Goal: Task Accomplishment & Management: Manage account settings

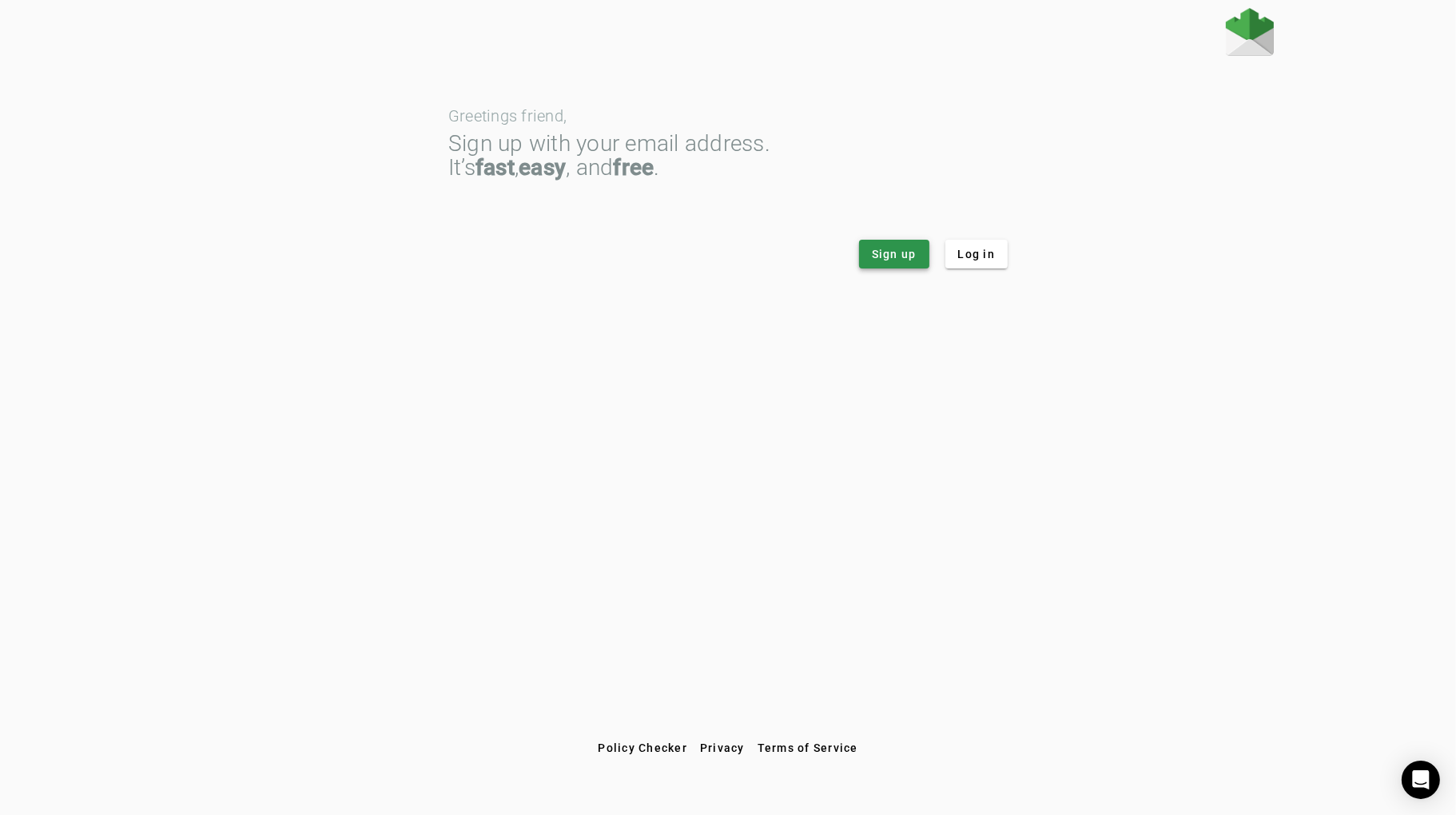
click at [897, 264] on span at bounding box center [894, 255] width 71 height 39
click at [976, 255] on span "Log in" at bounding box center [976, 254] width 38 height 16
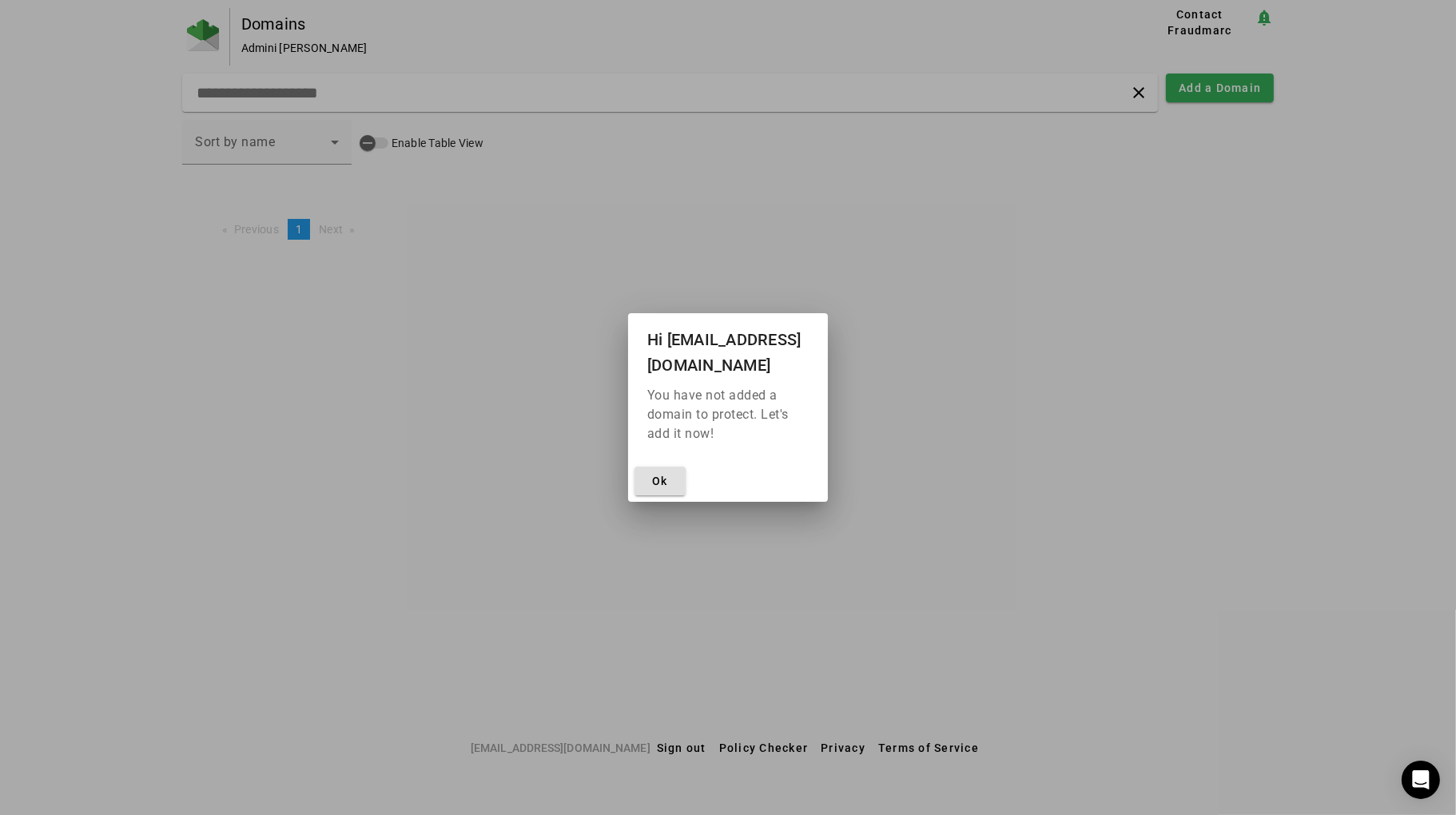
click at [920, 468] on div at bounding box center [728, 408] width 1456 height 815
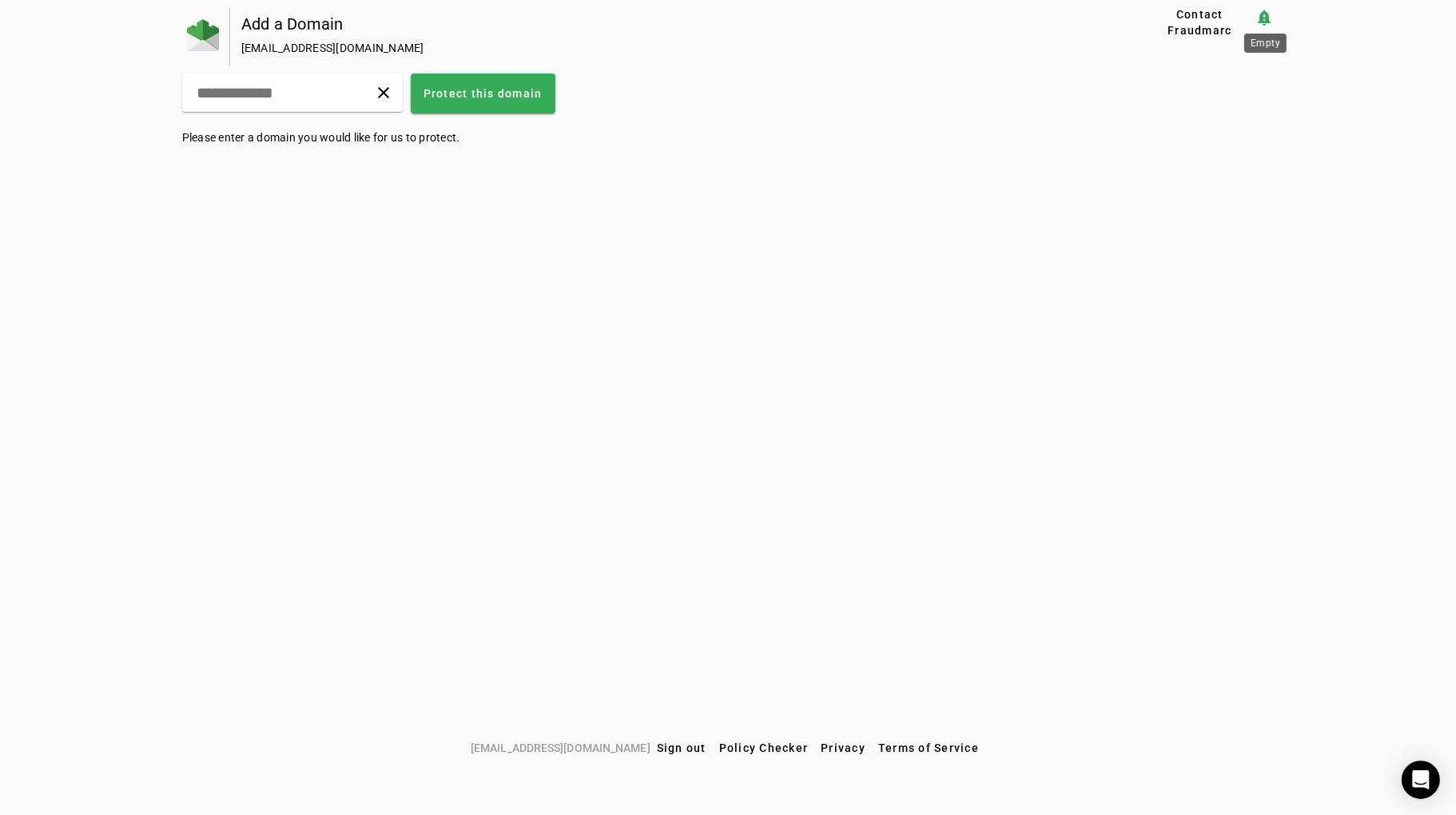
click at [1264, 10] on mat-icon "notification_important" at bounding box center [1264, 18] width 19 height 19
click at [202, 34] on img at bounding box center [203, 35] width 32 height 32
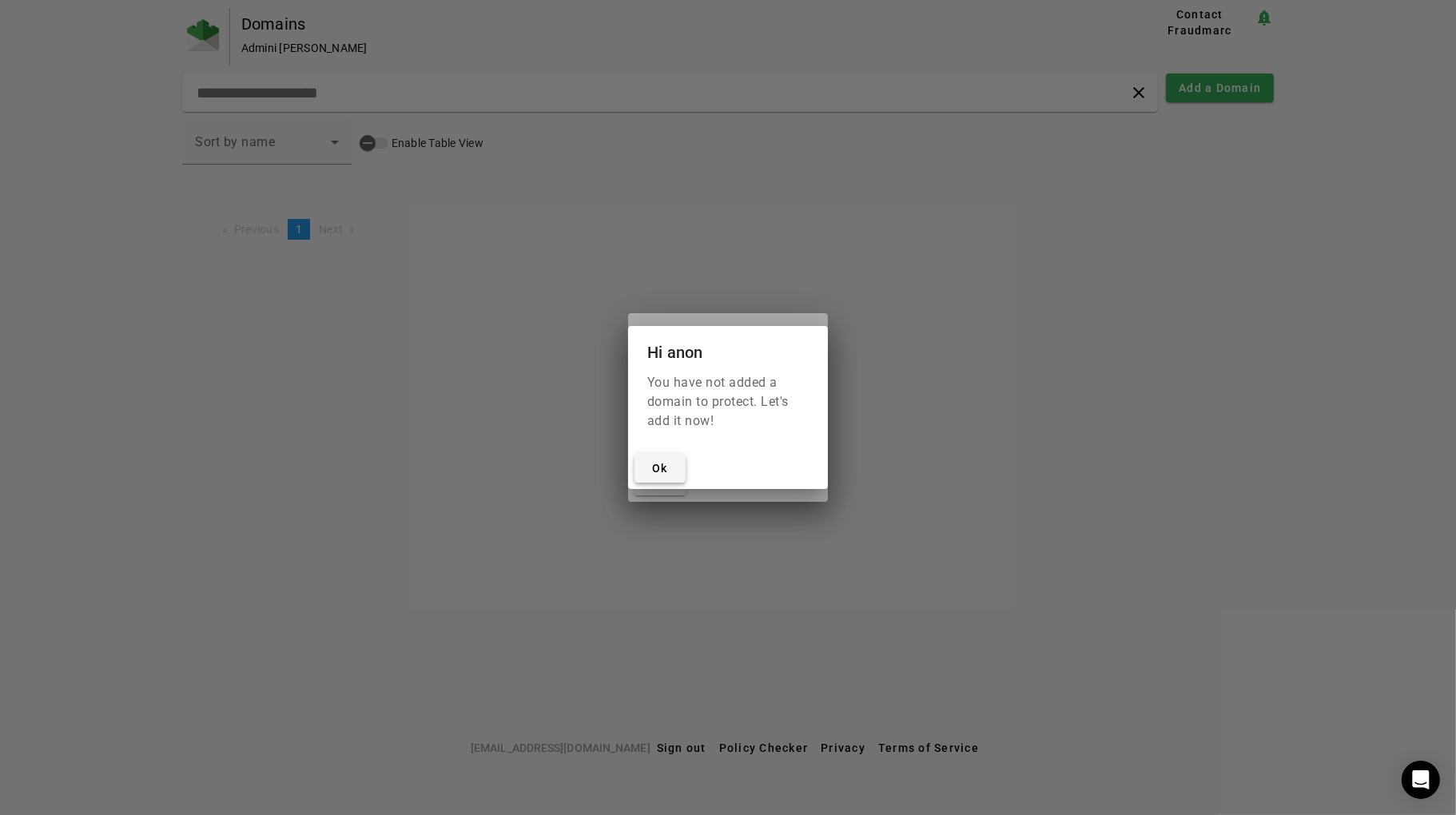
click at [681, 467] on div "Ok" at bounding box center [728, 468] width 200 height 42
click at [682, 467] on span at bounding box center [660, 468] width 51 height 39
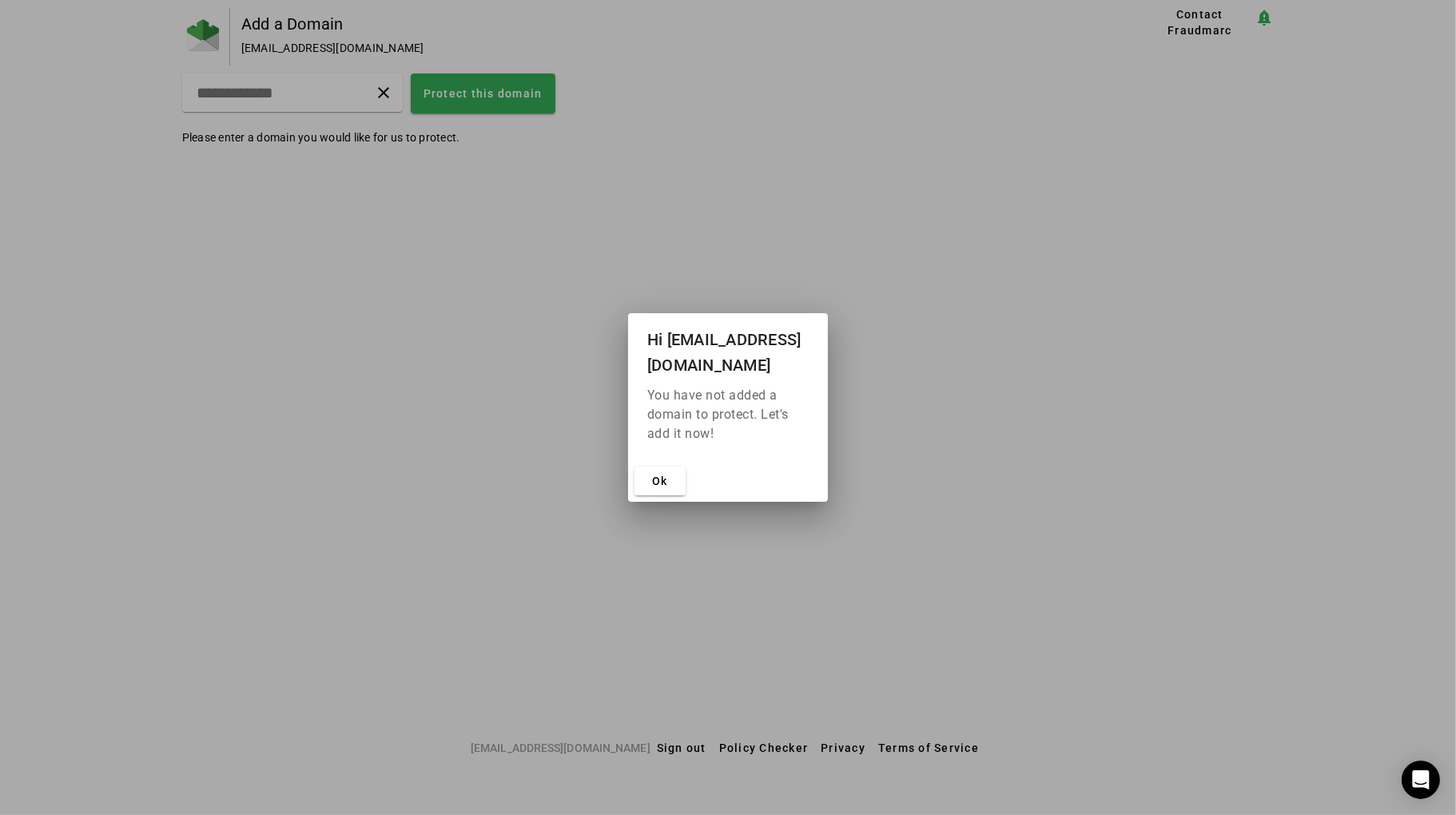
click at [658, 760] on div at bounding box center [728, 408] width 1456 height 815
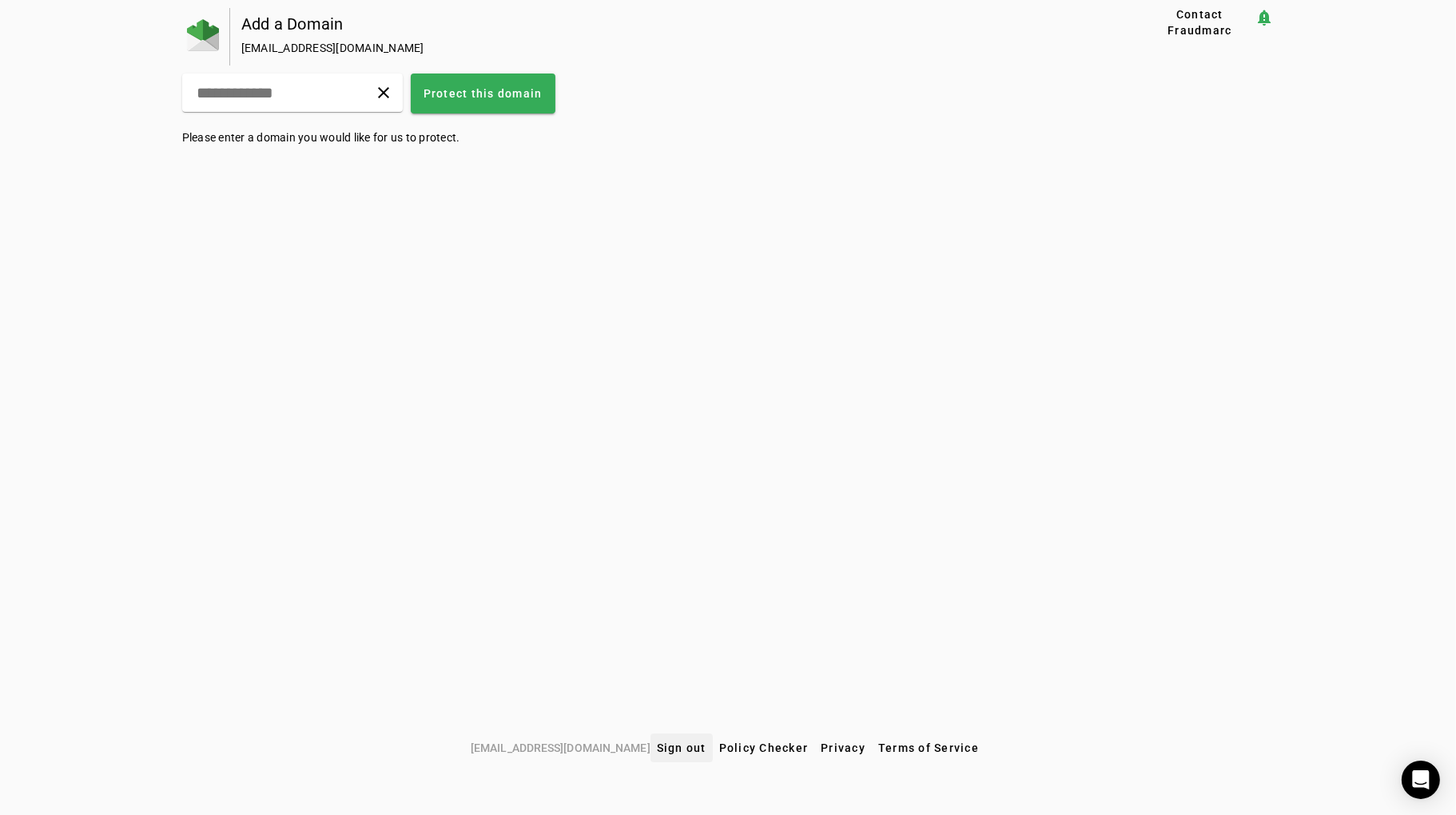
click at [659, 750] on span "Sign out" at bounding box center [681, 747] width 50 height 13
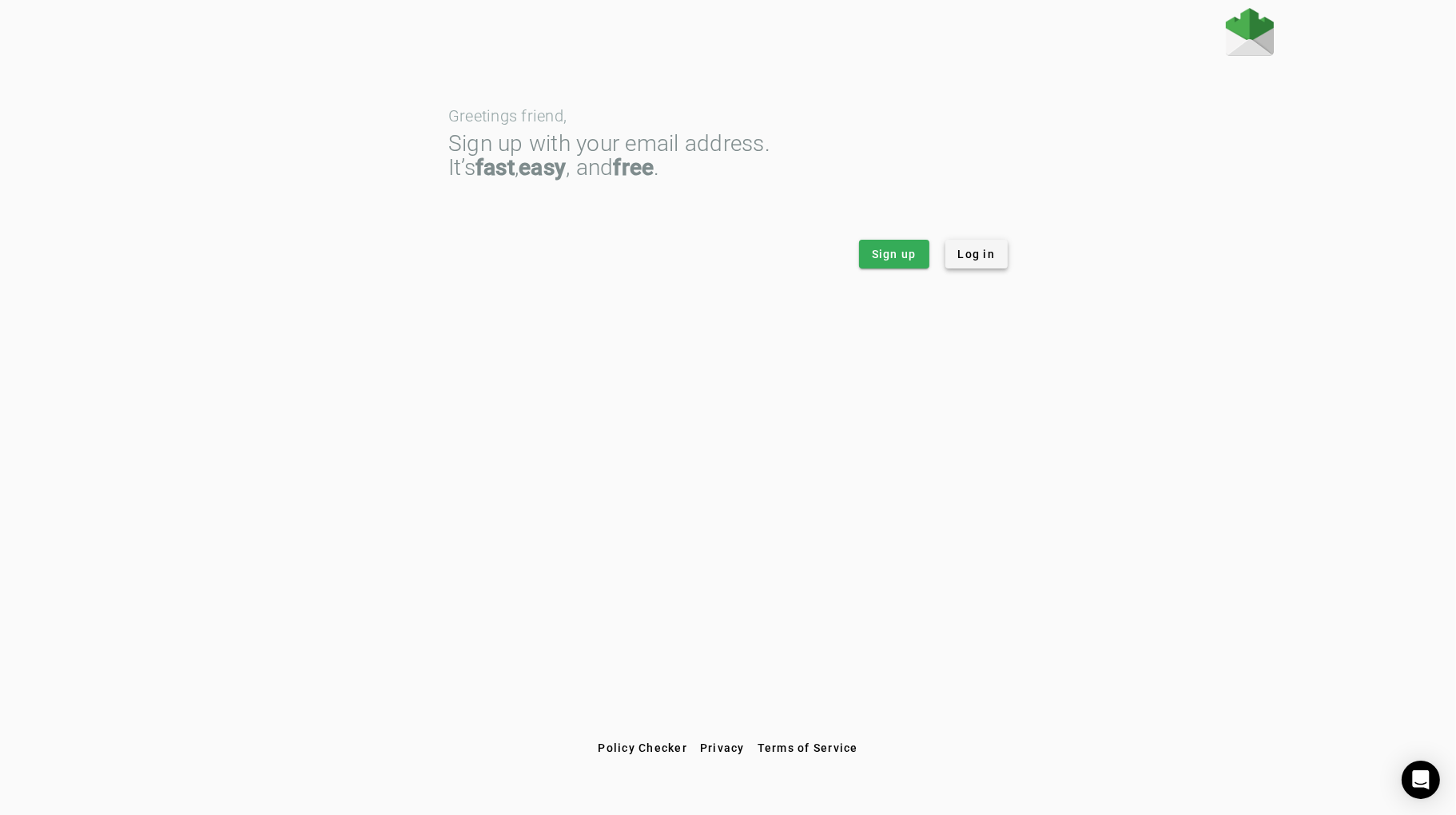
click at [1005, 256] on span at bounding box center [976, 255] width 63 height 39
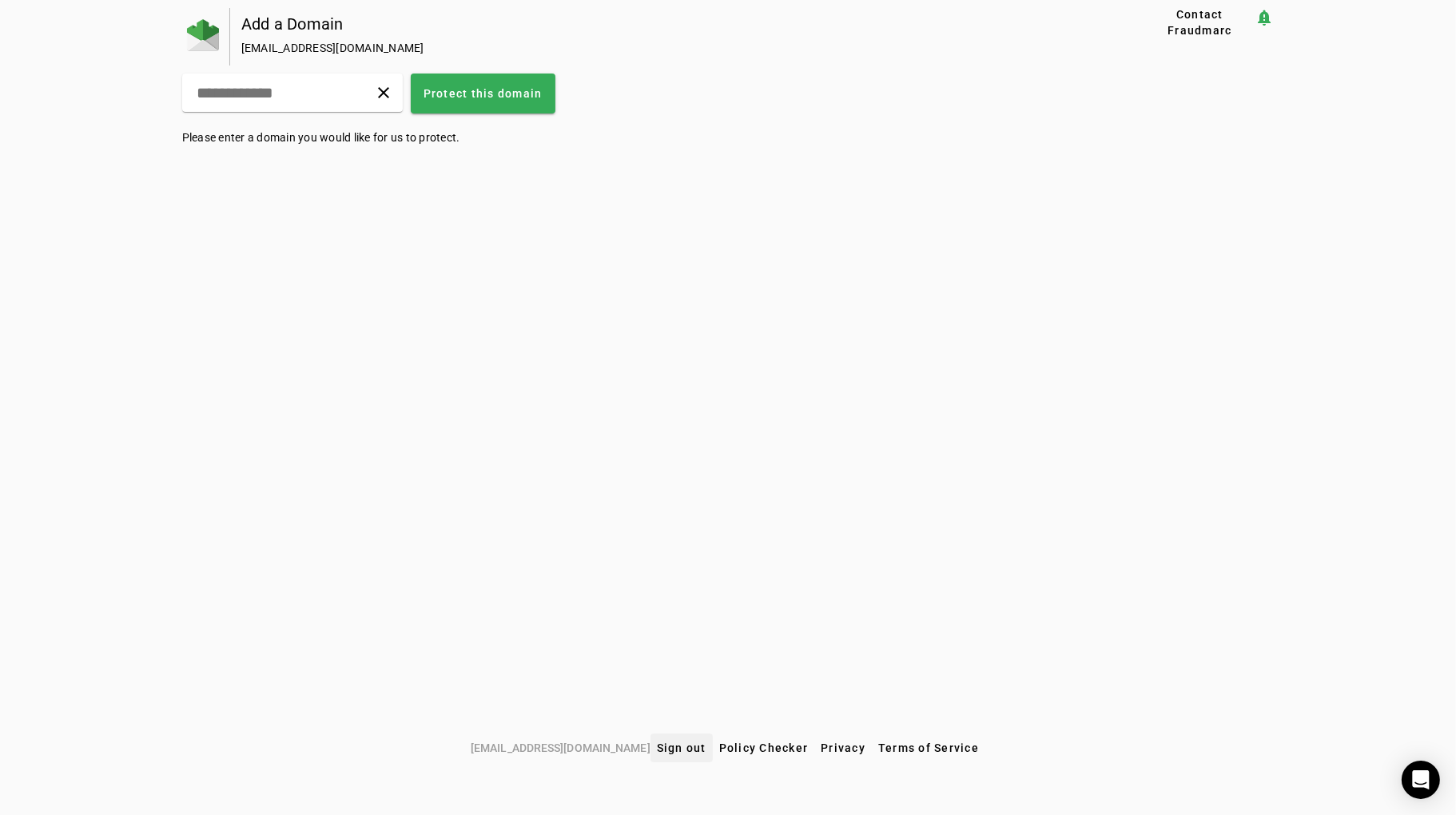
click at [663, 746] on span "Sign out" at bounding box center [681, 747] width 50 height 13
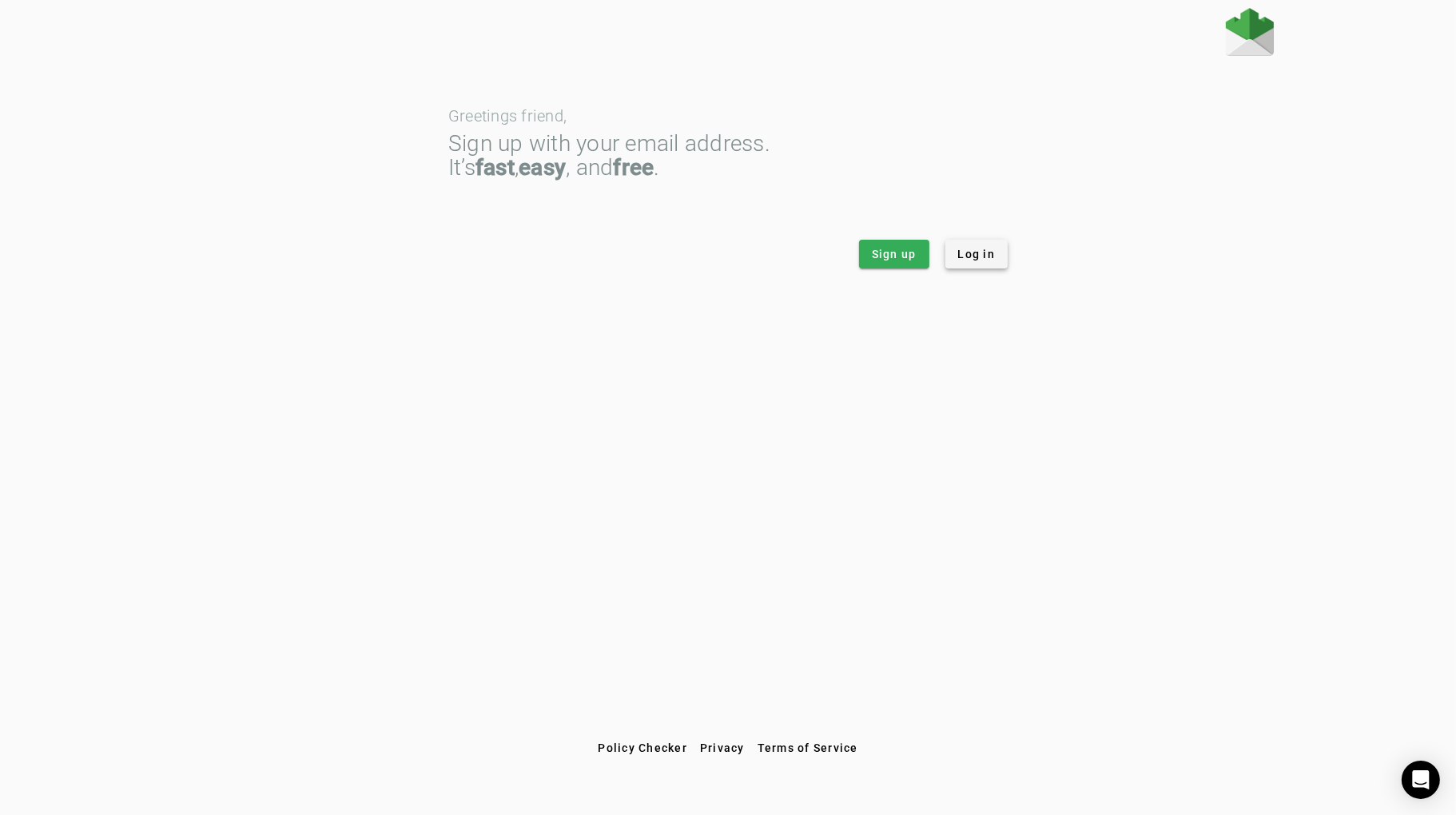
click at [976, 269] on span at bounding box center [976, 255] width 63 height 39
